Goal: Information Seeking & Learning: Learn about a topic

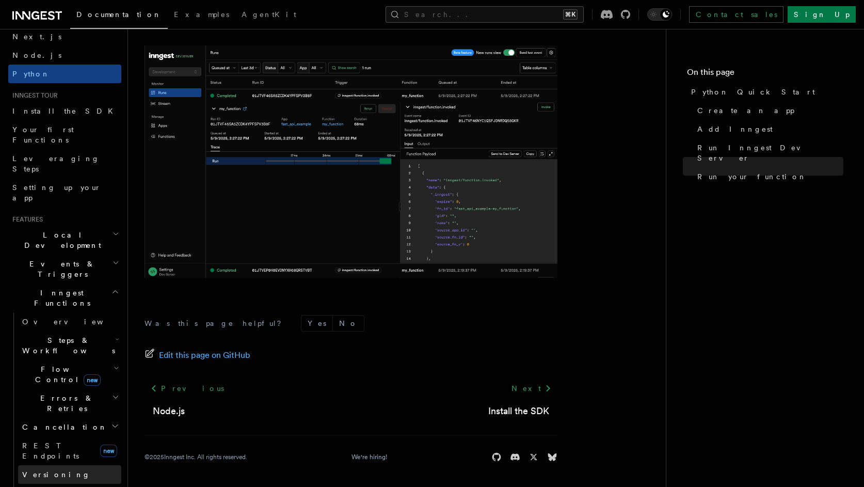
scroll to position [47, 0]
click at [112, 258] on icon "button" at bounding box center [115, 262] width 7 height 8
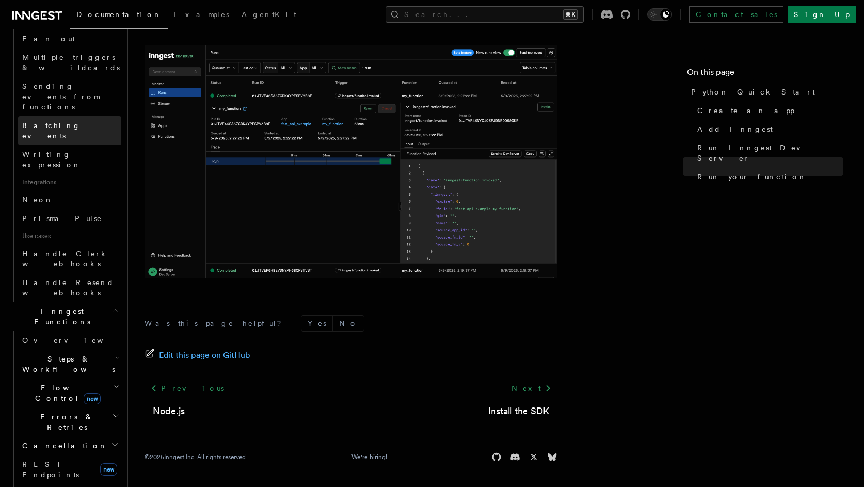
scroll to position [565, 0]
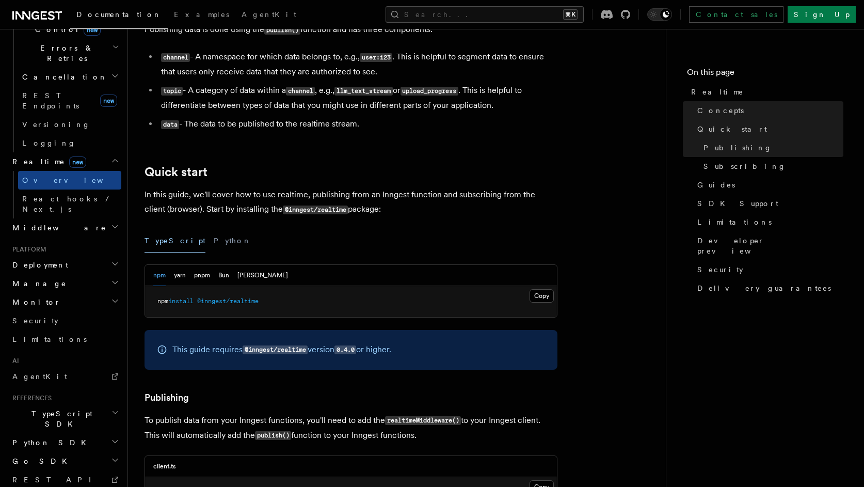
scroll to position [326, 0]
click at [214, 243] on button "Python" at bounding box center [233, 239] width 38 height 23
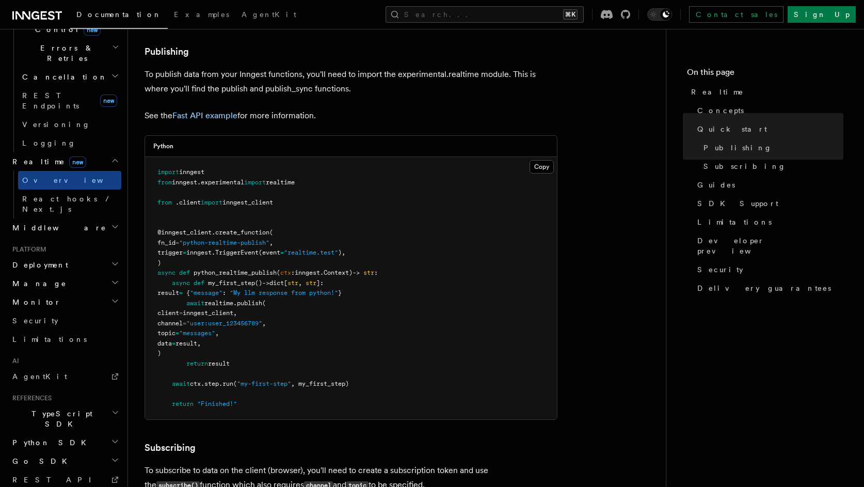
scroll to position [639, 0]
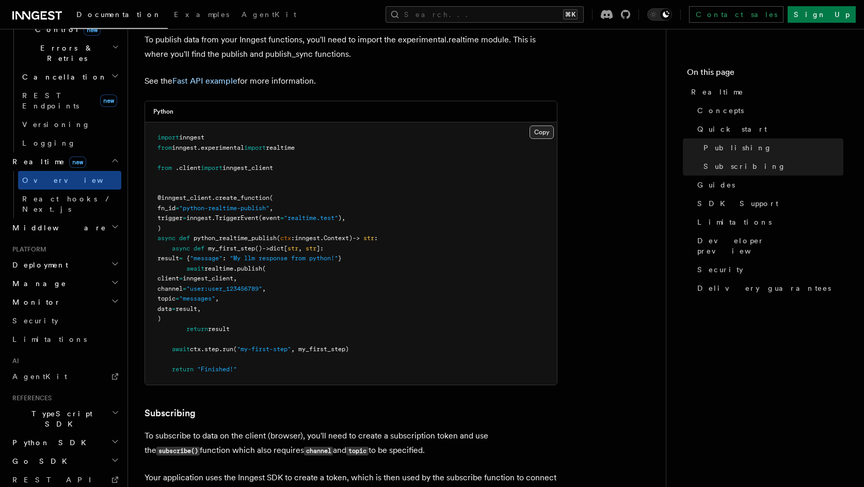
click at [536, 133] on button "Copy Copied" at bounding box center [541, 131] width 24 height 13
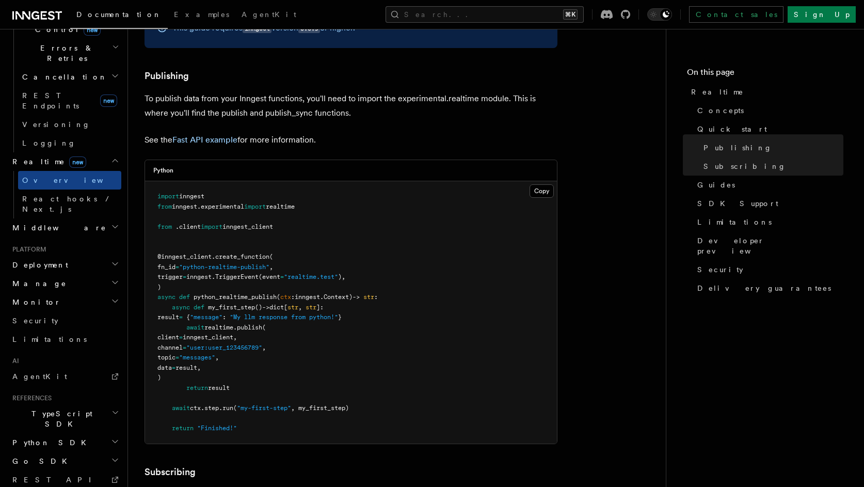
scroll to position [572, 0]
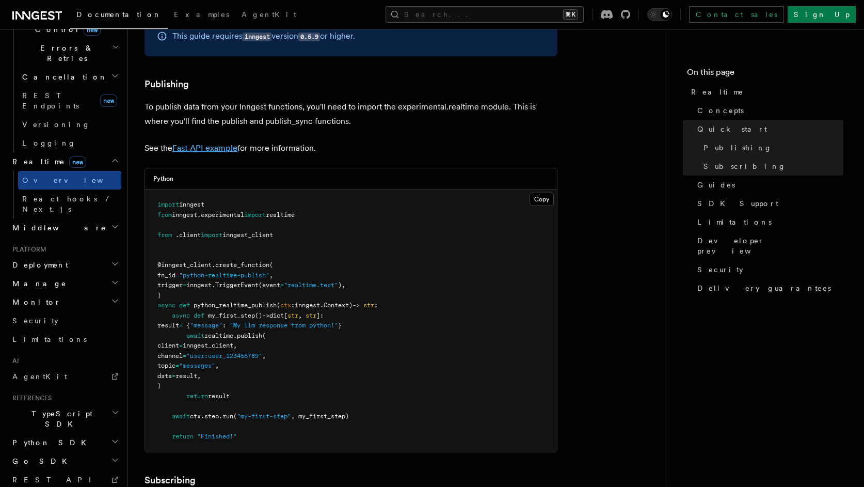
click at [194, 146] on link "Fast API example" at bounding box center [204, 148] width 65 height 10
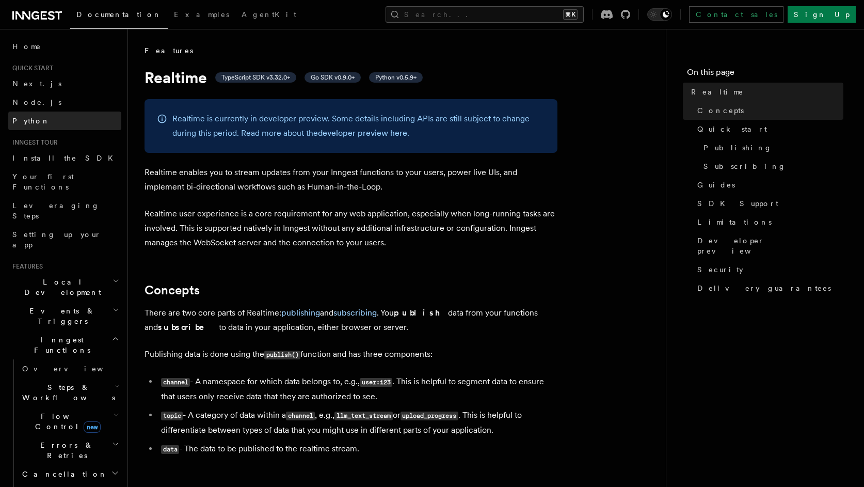
click at [33, 123] on span "Python" at bounding box center [31, 121] width 38 height 8
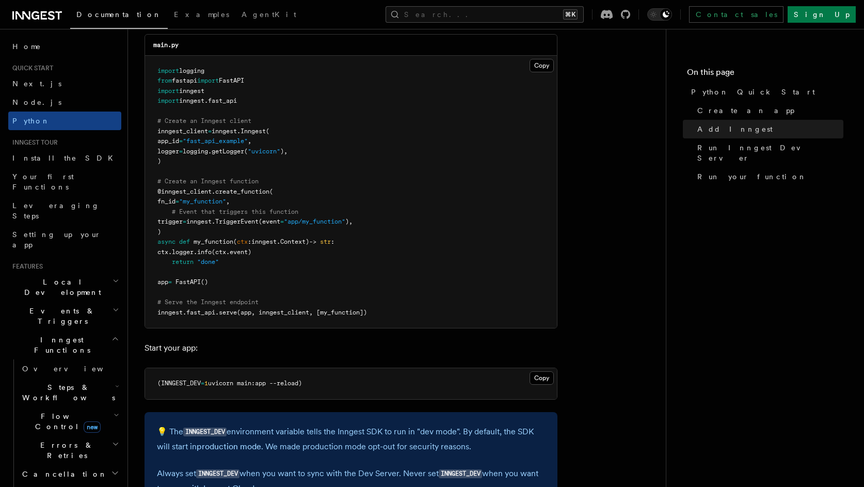
scroll to position [787, 0]
